Goal: Check status

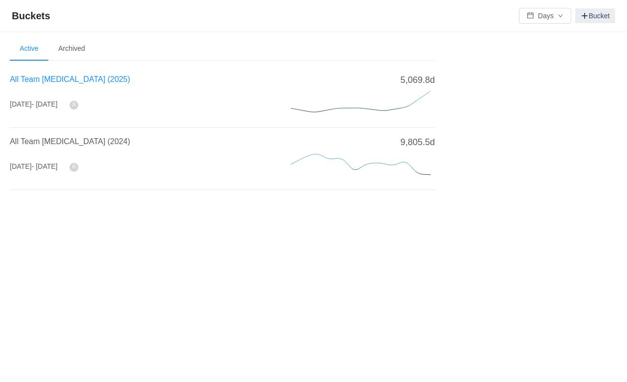
click at [29, 80] on span "All Team [MEDICAL_DATA] (2025)" at bounding box center [70, 79] width 120 height 8
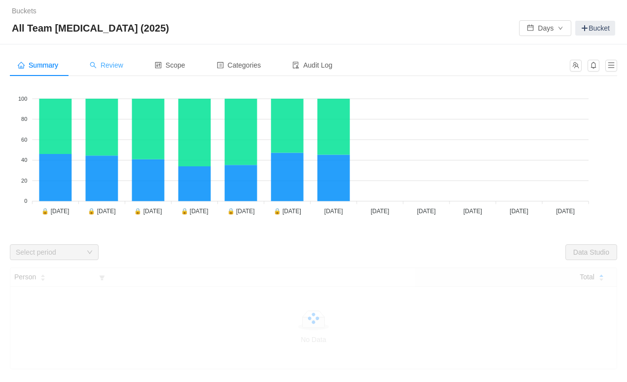
click at [112, 67] on span "Review" at bounding box center [107, 65] width 34 height 8
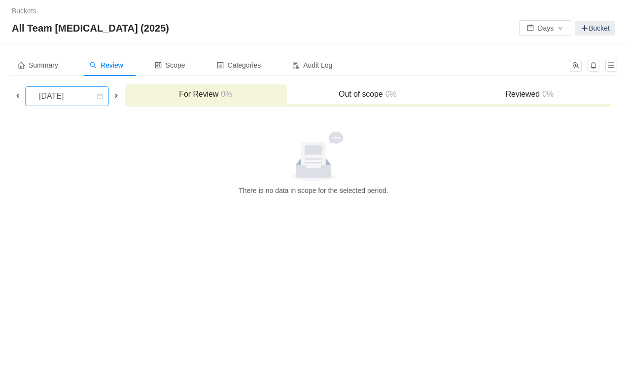
click at [73, 99] on div "[DATE]" at bounding box center [52, 96] width 42 height 19
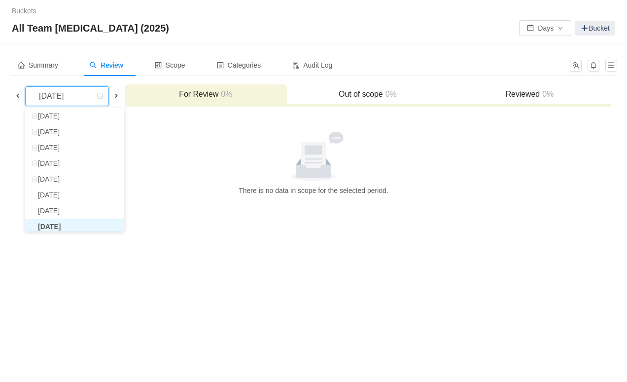
scroll to position [21, 0]
click at [69, 222] on li "[DATE]" at bounding box center [74, 224] width 99 height 16
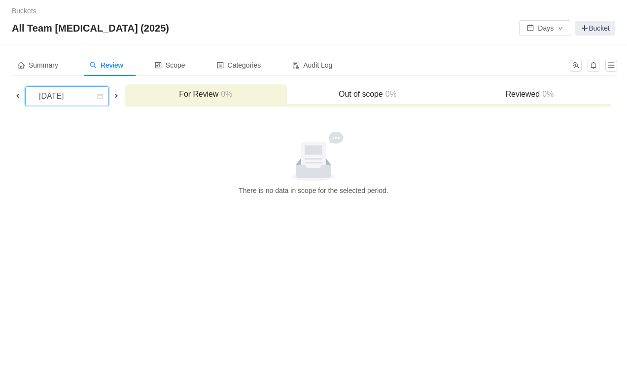
click at [73, 98] on div "[DATE]" at bounding box center [52, 96] width 42 height 19
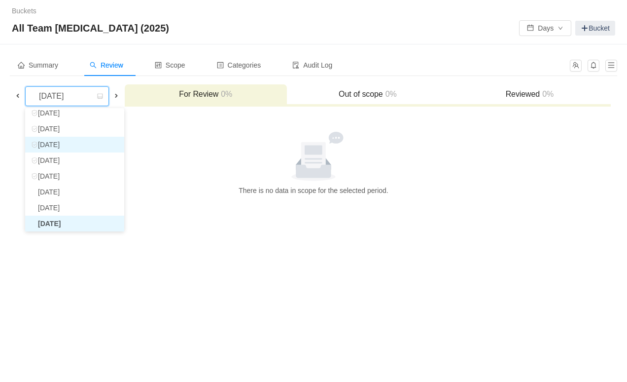
scroll to position [18, 0]
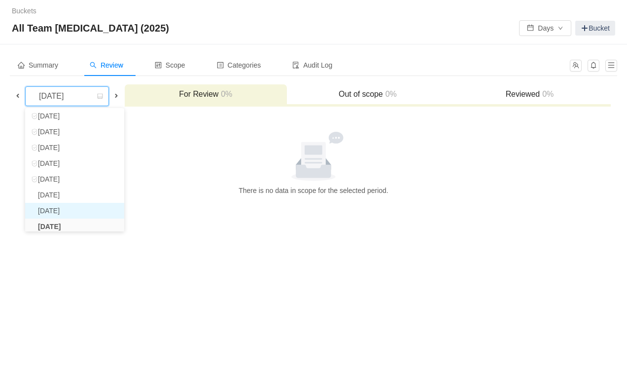
click at [63, 210] on li "[DATE]" at bounding box center [74, 211] width 99 height 16
